Goal: Find specific page/section: Find specific page/section

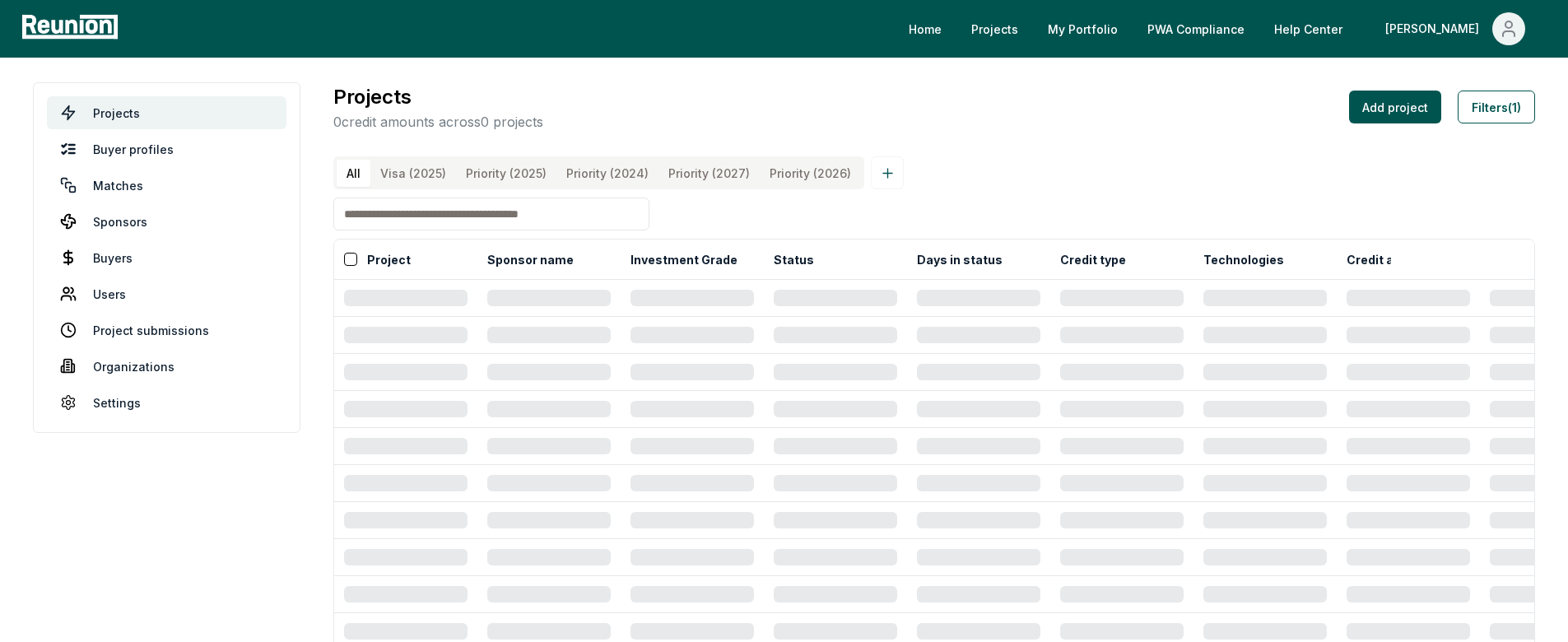
click at [946, 124] on div "Projects 0 credit amounts across 0 projects Add project Filters (1)" at bounding box center [935, 107] width 1202 height 49
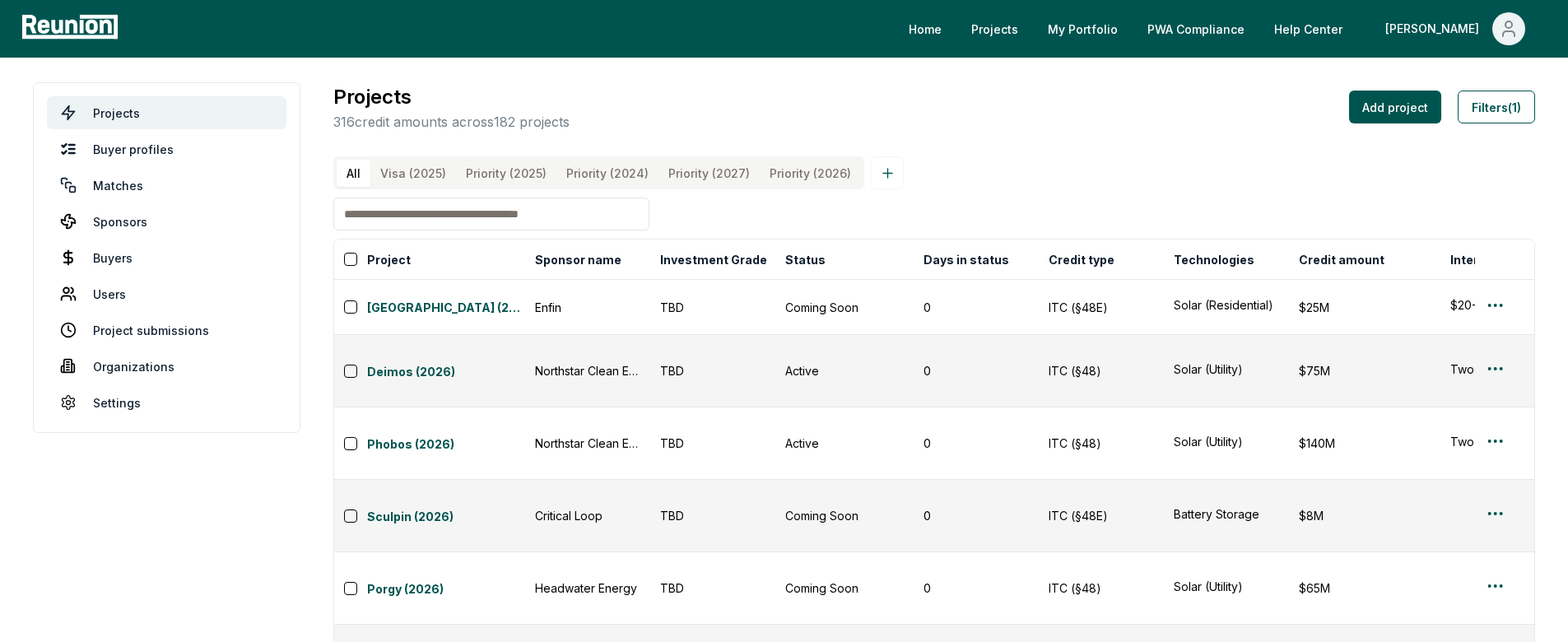
scroll to position [71, 0]
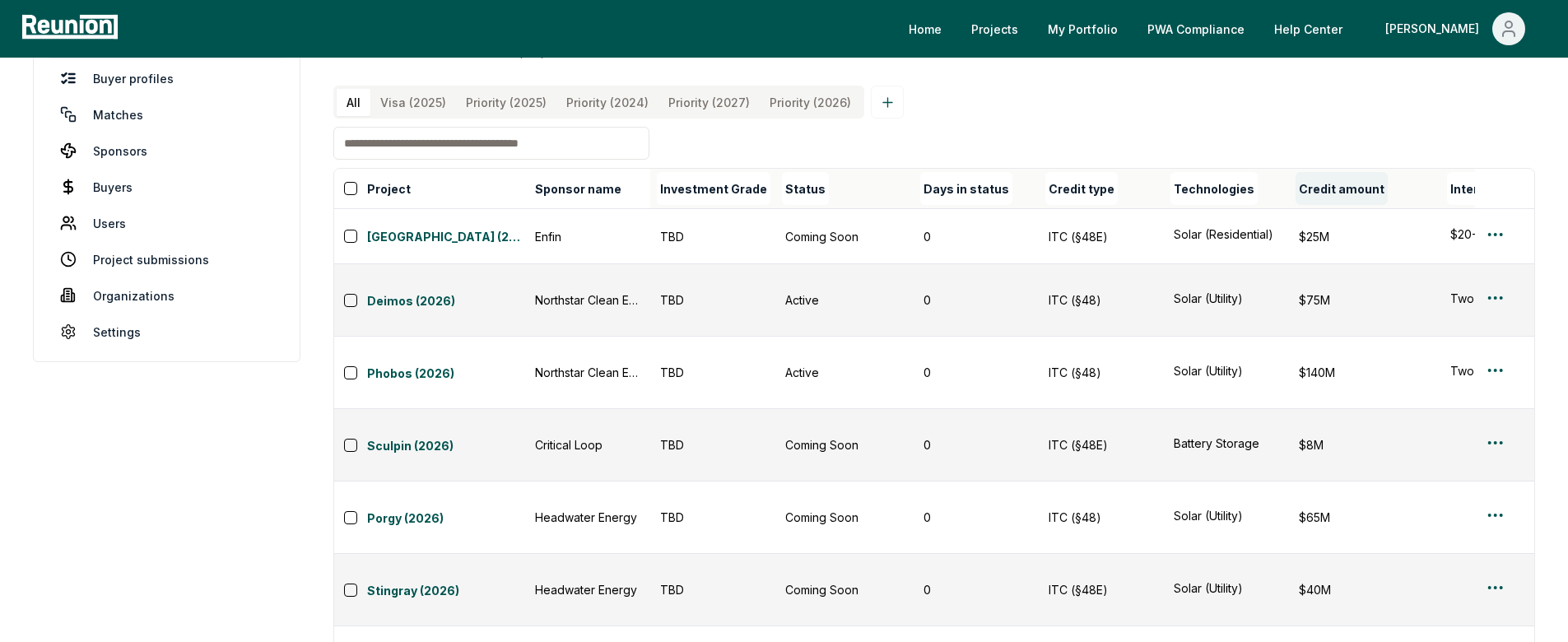
click at [1304, 190] on button "Credit amount" at bounding box center [1342, 189] width 92 height 33
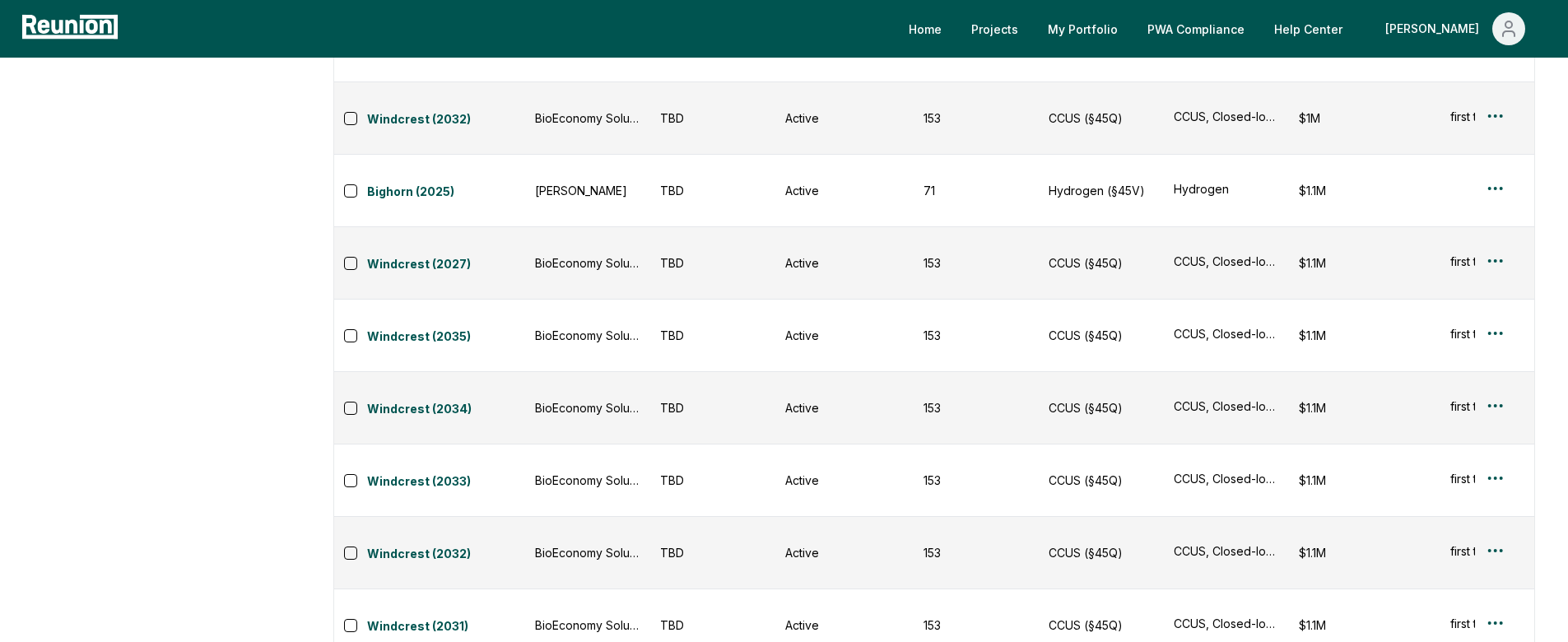
scroll to position [0, 0]
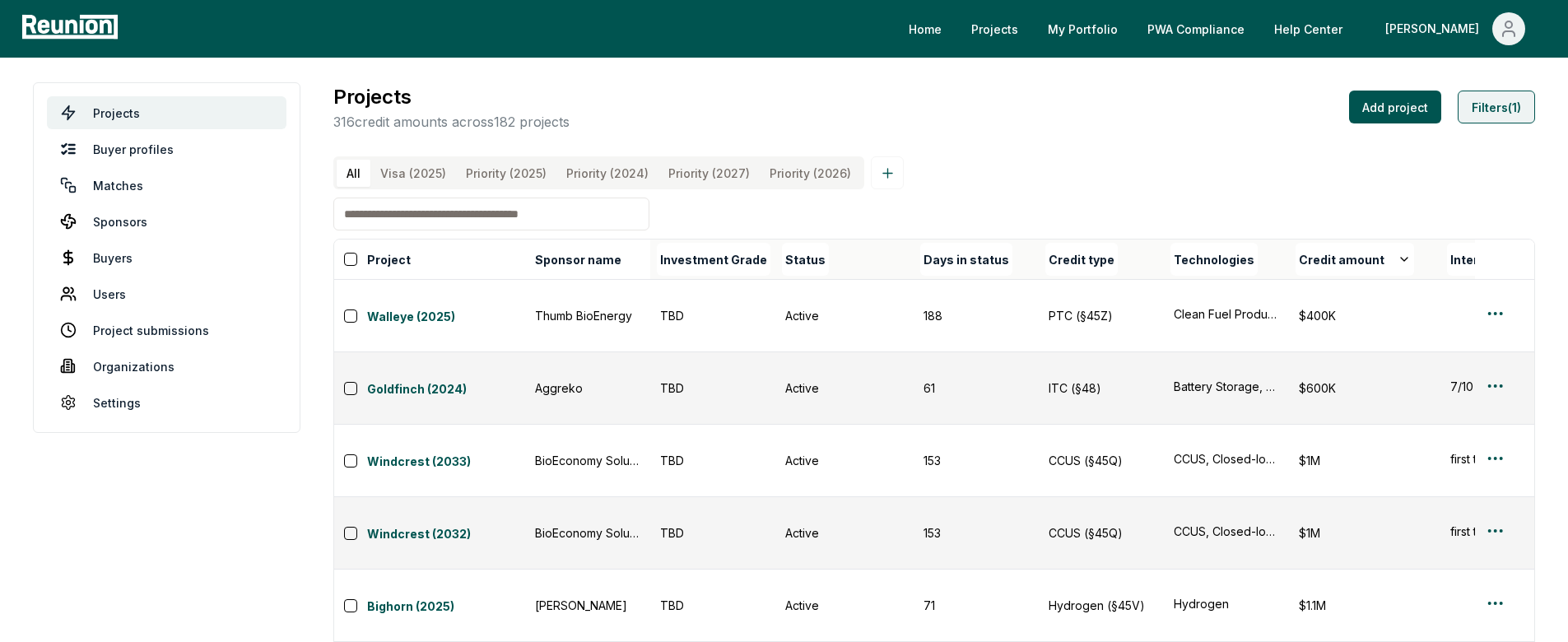
click at [1499, 111] on button "Filters (1)" at bounding box center [1496, 107] width 77 height 33
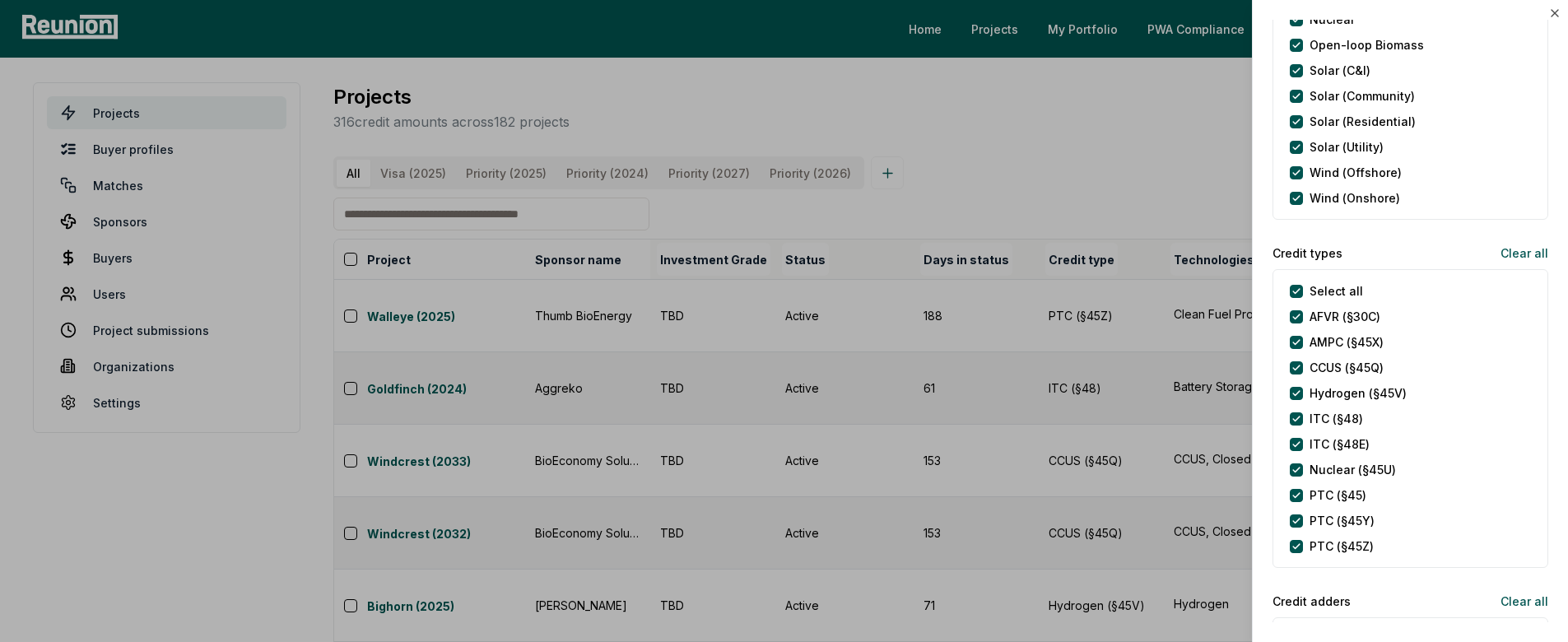
scroll to position [615, 0]
